Goal: Transaction & Acquisition: Purchase product/service

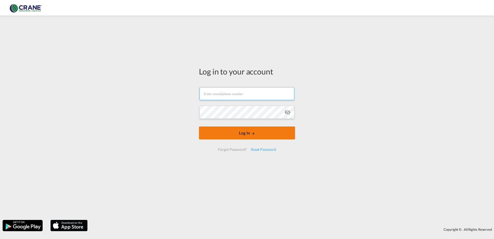
type input "[PERSON_NAME][EMAIL_ADDRESS][DOMAIN_NAME]"
click at [243, 133] on button "Log In" at bounding box center [247, 132] width 96 height 13
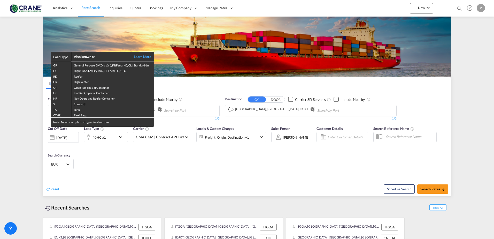
click at [186, 114] on div "Load Type Also known as Learn More GP General Purpose, DV(Dry Van), FT(Feet), H…" at bounding box center [247, 119] width 494 height 239
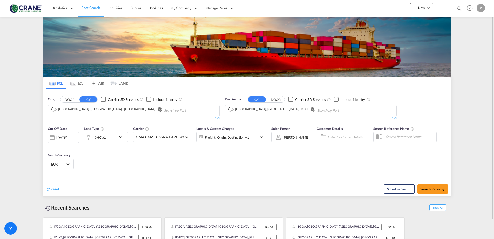
click at [158, 109] on md-icon "Remove" at bounding box center [160, 109] width 4 height 4
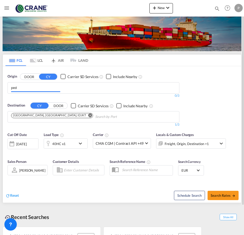
type input "ped"
drag, startPoint x: 58, startPoint y: 105, endPoint x: 38, endPoint y: 105, distance: 19.4
click at [38, 105] on div "CY DOOR" at bounding box center [48, 105] width 37 height 6
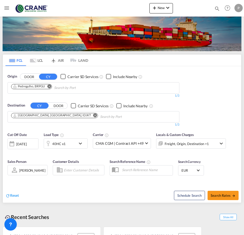
click at [26, 77] on button "DOOR" at bounding box center [29, 77] width 18 height 6
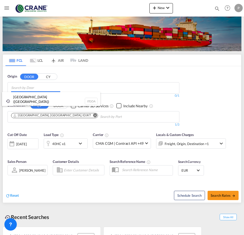
click at [33, 89] on body "Analytics Reports Dashboard Rate Search Enquiries Quotes Bookings" at bounding box center [122, 117] width 244 height 235
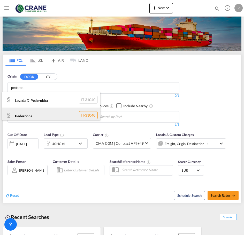
type input "pederob"
click at [43, 118] on div "Pederob ba IT-31040" at bounding box center [51, 114] width 98 height 15
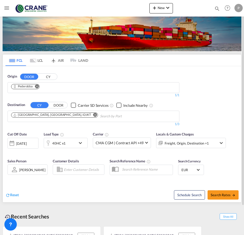
click at [93, 114] on md-icon "Remove" at bounding box center [95, 115] width 4 height 4
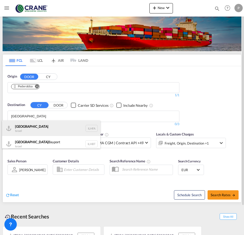
type input "[GEOGRAPHIC_DATA]"
click at [22, 129] on div "Haifa [GEOGRAPHIC_DATA] ILHFA" at bounding box center [51, 127] width 98 height 15
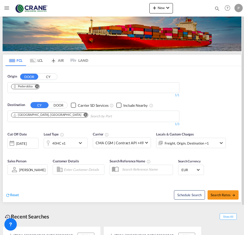
drag, startPoint x: 71, startPoint y: 204, endPoint x: 68, endPoint y: 203, distance: 2.9
click at [79, 144] on md-icon "icon-chevron-down" at bounding box center [81, 143] width 9 height 6
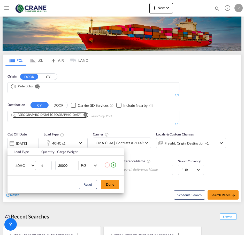
click at [26, 164] on span "40HC" at bounding box center [22, 165] width 15 height 5
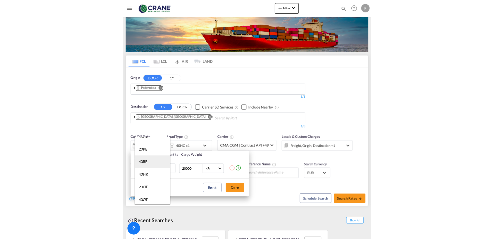
scroll to position [52, 0]
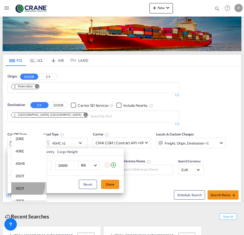
click at [22, 184] on md-option "40OT" at bounding box center [28, 188] width 35 height 12
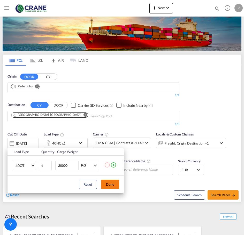
click at [108, 185] on button "Done" at bounding box center [110, 183] width 18 height 9
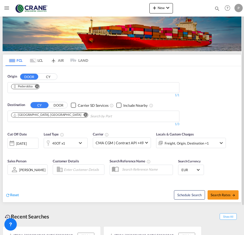
click at [213, 144] on div "Freight, Origin, Destination +1" at bounding box center [191, 143] width 70 height 10
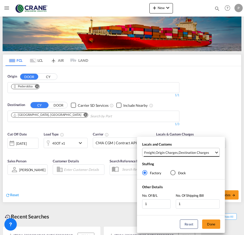
click at [199, 155] on md-select-value "Freight , Origin Charges , Destination Charges" at bounding box center [182, 152] width 76 height 9
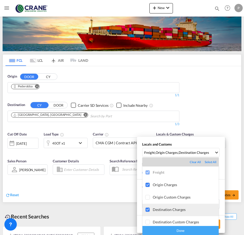
click at [150, 207] on div at bounding box center [147, 209] width 5 height 5
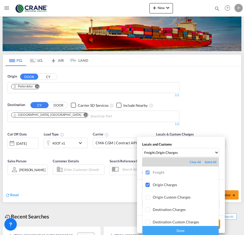
click at [165, 229] on div "Done" at bounding box center [180, 230] width 76 height 9
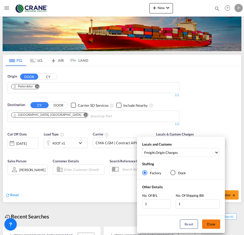
click at [210, 227] on button "Done" at bounding box center [211, 223] width 18 height 9
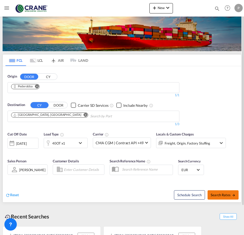
click at [224, 194] on span "Search Rates" at bounding box center [222, 195] width 25 height 4
type input "Pederobba to ILHFA / [DATE]"
